Goal: Task Accomplishment & Management: Manage account settings

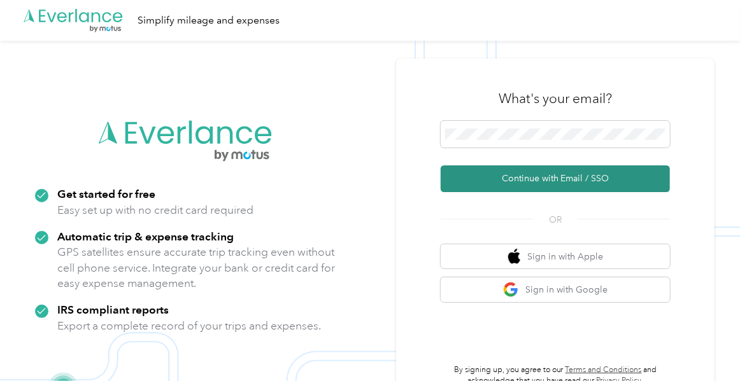
click at [532, 184] on button "Continue with Email / SSO" at bounding box center [555, 179] width 229 height 27
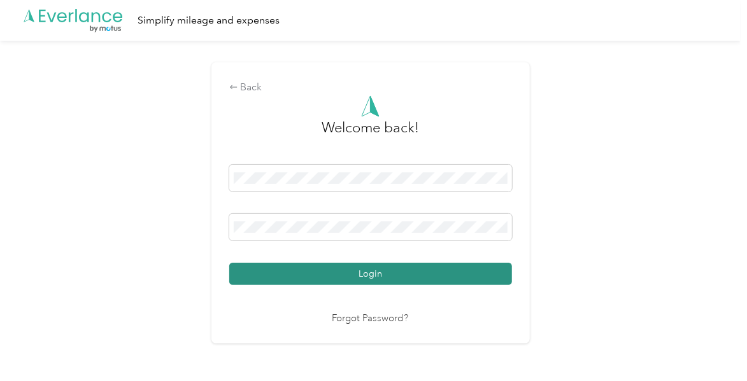
click at [387, 273] on button "Login" at bounding box center [370, 274] width 283 height 22
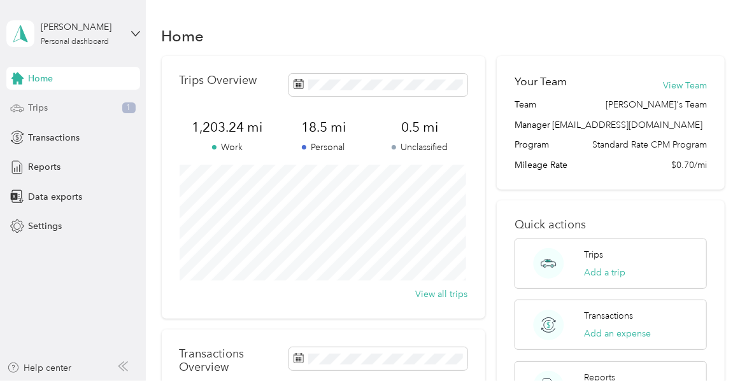
click at [39, 109] on span "Trips" at bounding box center [39, 107] width 20 height 13
